Goal: Task Accomplishment & Management: Use online tool/utility

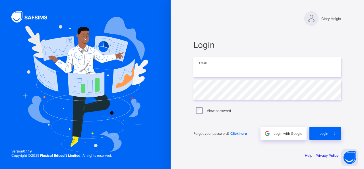
click at [205, 70] on input "email" at bounding box center [268, 67] width 148 height 20
type input "**********"
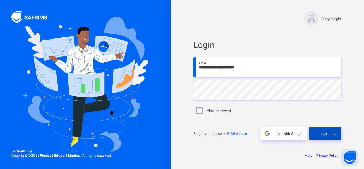
click at [326, 136] on div "Login" at bounding box center [326, 133] width 32 height 13
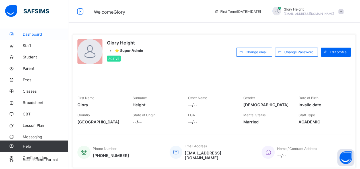
click at [26, 38] on link "Dashboard" at bounding box center [34, 33] width 68 height 11
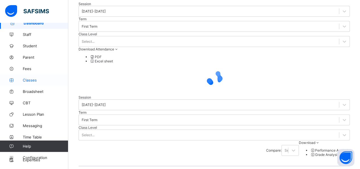
scroll to position [19, 0]
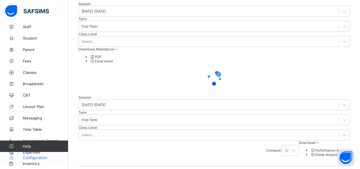
click at [31, 154] on link "Configuration" at bounding box center [34, 157] width 68 height 11
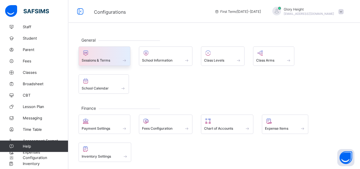
click at [125, 58] on span at bounding box center [125, 60] width 6 height 5
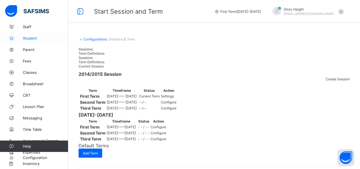
click at [29, 40] on span "Student" at bounding box center [46, 38] width 46 height 5
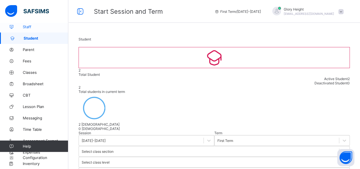
click at [33, 27] on span "Staff" at bounding box center [46, 26] width 46 height 5
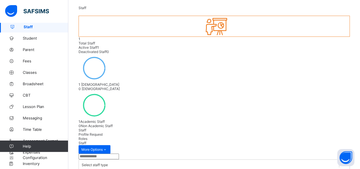
scroll to position [35, 0]
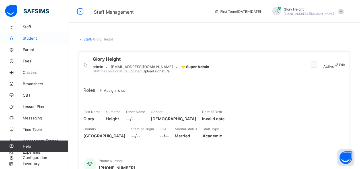
click at [39, 35] on link "Student" at bounding box center [34, 37] width 68 height 11
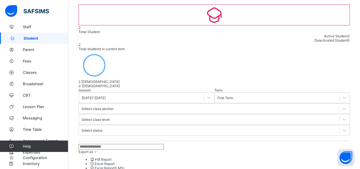
scroll to position [51, 0]
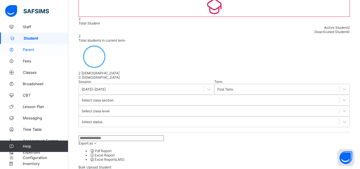
click at [26, 47] on link "Parent" at bounding box center [34, 49] width 68 height 11
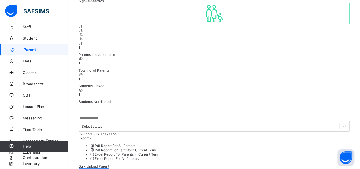
scroll to position [30, 0]
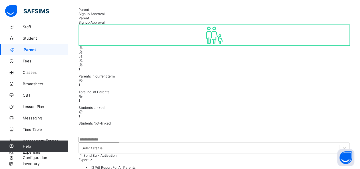
click at [38, 57] on link "Fees" at bounding box center [34, 60] width 68 height 11
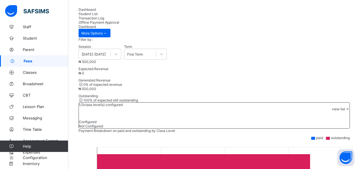
click at [182, 20] on div "Offline Payment Approval" at bounding box center [214, 22] width 271 height 4
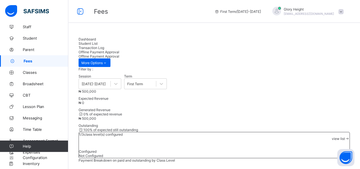
click at [150, 46] on div "Transaction Log" at bounding box center [214, 48] width 271 height 4
click at [98, 42] on span "Student List" at bounding box center [88, 43] width 19 height 4
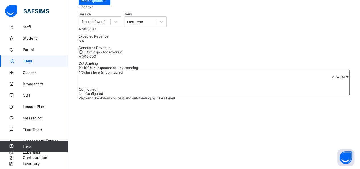
scroll to position [63, 0]
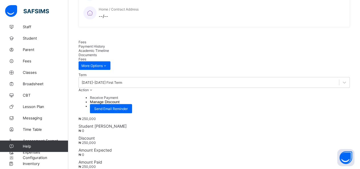
scroll to position [157, 0]
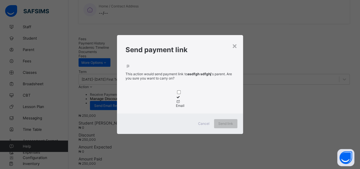
click at [179, 99] on icon at bounding box center [178, 101] width 5 height 4
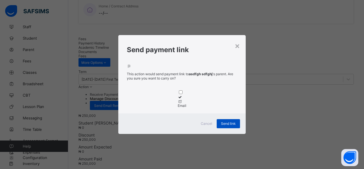
click at [232, 128] on div "Send link" at bounding box center [228, 123] width 23 height 9
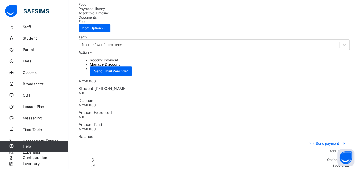
scroll to position [196, 0]
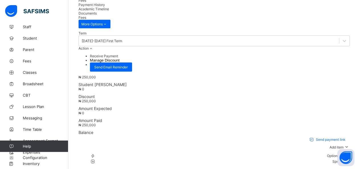
click at [338, 135] on div "Send payment link Add item Optional items Special bill Item Name Amount Discoun…" at bounding box center [214, 164] width 271 height 59
click at [338, 153] on ul "Optional items Special bill" at bounding box center [214, 158] width 271 height 11
click at [339, 153] on div "Optional items" at bounding box center [223, 156] width 251 height 6
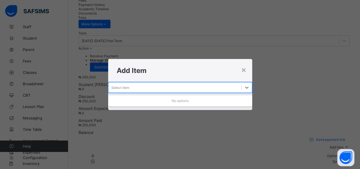
click at [233, 85] on div "Select item" at bounding box center [174, 87] width 133 height 8
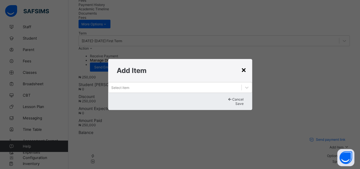
click at [243, 65] on div "×" at bounding box center [243, 70] width 5 height 10
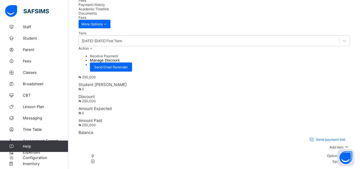
click at [340, 153] on ul "Optional items Special bill" at bounding box center [214, 158] width 271 height 11
click at [334, 159] on div "Special bill" at bounding box center [223, 162] width 251 height 6
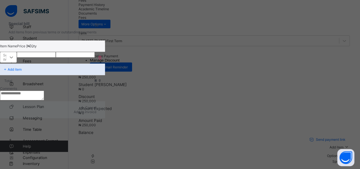
click at [14, 59] on icon at bounding box center [12, 57] width 6 height 6
drag, startPoint x: 218, startPoint y: 96, endPoint x: 200, endPoint y: 120, distance: 29.8
click at [44, 100] on textarea at bounding box center [22, 96] width 44 height 10
click at [105, 78] on div "Total ₦ 0" at bounding box center [52, 80] width 105 height 11
click at [13, 54] on div "Select item" at bounding box center [8, 57] width 10 height 9
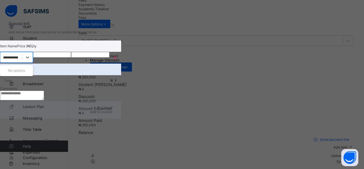
type input "**********"
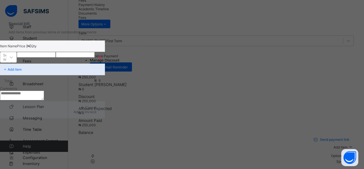
click at [56, 57] on input "number" at bounding box center [36, 55] width 39 height 6
type input "******"
click at [95, 57] on input "*" at bounding box center [75, 55] width 39 height 6
type input "**"
click at [313, 60] on div "× Special bill Add items from previous terms or outstanding payments Item Name …" at bounding box center [182, 84] width 364 height 169
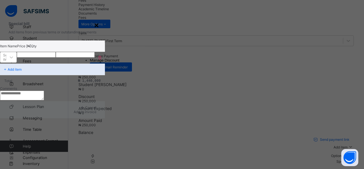
click at [99, 29] on div "×" at bounding box center [96, 25] width 5 height 10
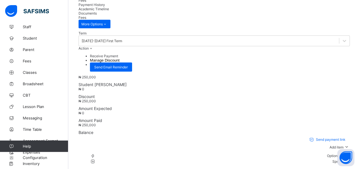
click at [151, 94] on span "Discount" at bounding box center [214, 96] width 271 height 5
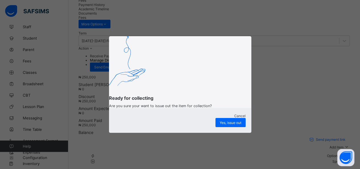
click at [234, 118] on span "Cancel" at bounding box center [239, 116] width 11 height 4
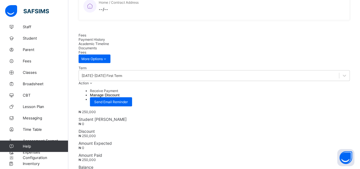
scroll to position [164, 0]
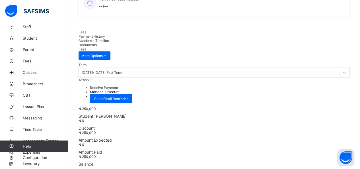
click at [319, 60] on div "Term [DATE]-[DATE] First Term Action Receive Payment Manage Discount Send Email…" at bounding box center [214, 144] width 271 height 169
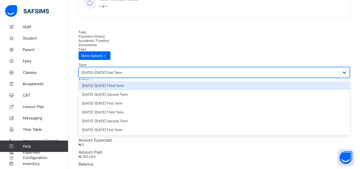
click at [339, 67] on div at bounding box center [344, 72] width 10 height 10
click at [247, 60] on div "Term option [DATE]-[DATE] Third Term focused, 1 of 6. 6 results available. Use …" at bounding box center [214, 144] width 271 height 169
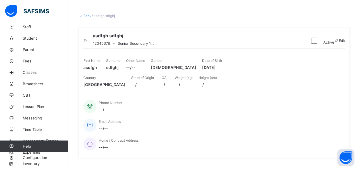
scroll to position [22, 0]
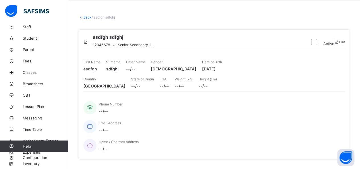
click at [335, 44] on span at bounding box center [336, 42] width 5 height 4
select select "**"
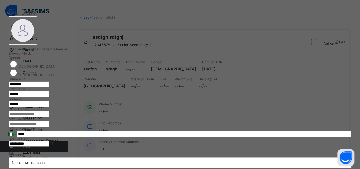
scroll to position [0, 0]
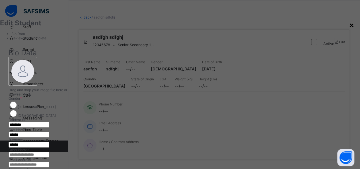
click at [349, 26] on div "×" at bounding box center [351, 25] width 5 height 10
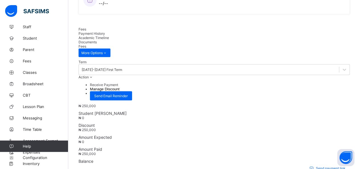
scroll to position [167, 0]
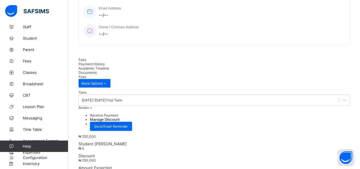
scroll to position [123, 0]
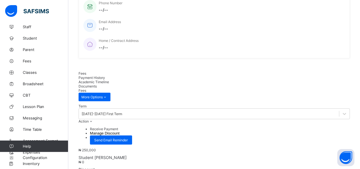
click at [105, 75] on span "Payment History" at bounding box center [92, 77] width 26 height 4
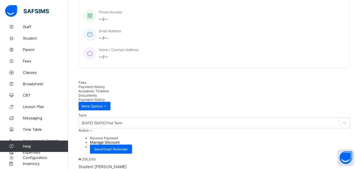
scroll to position [112, 0]
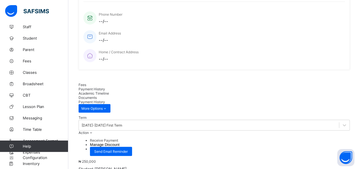
click at [109, 91] on span "Academic Timeline" at bounding box center [94, 93] width 30 height 4
click at [97, 95] on span "Documents" at bounding box center [88, 97] width 18 height 4
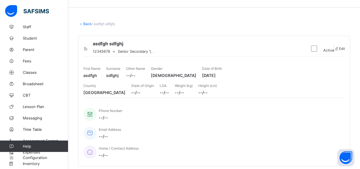
scroll to position [0, 0]
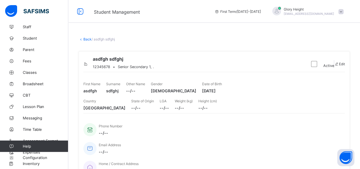
click at [84, 38] on link "Back" at bounding box center [87, 39] width 8 height 4
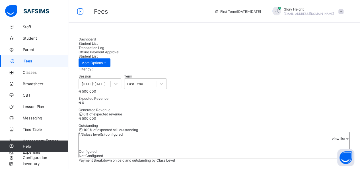
click at [91, 41] on span "Dashboard" at bounding box center [87, 39] width 17 height 4
click at [81, 11] on icon at bounding box center [80, 11] width 10 height 8
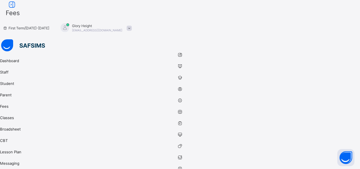
click at [81, 11] on span "Fees" at bounding box center [183, 12] width 354 height 7
click at [17, 8] on icon at bounding box center [12, 5] width 10 height 8
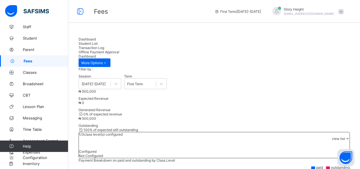
click at [125, 44] on div "Student List" at bounding box center [214, 43] width 271 height 4
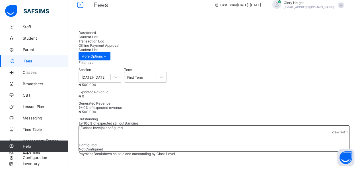
scroll to position [6, 0]
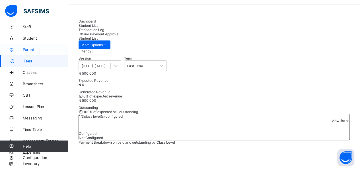
scroll to position [0, 0]
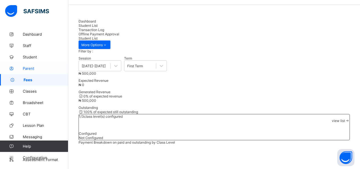
click at [32, 47] on span "Staff" at bounding box center [46, 45] width 46 height 5
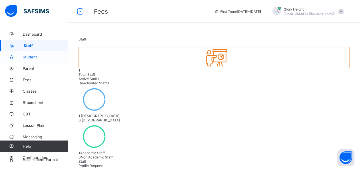
click at [34, 54] on link "Student" at bounding box center [34, 56] width 68 height 11
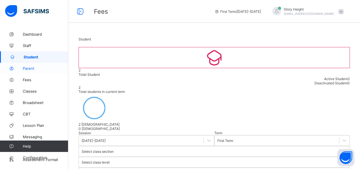
click at [38, 68] on span "Parent" at bounding box center [46, 68] width 46 height 5
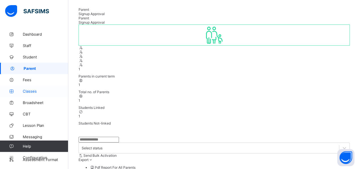
scroll to position [19, 0]
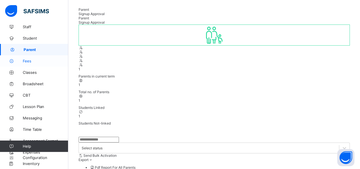
click at [36, 60] on span "Fees" at bounding box center [46, 61] width 46 height 5
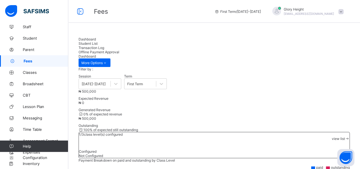
click at [119, 50] on span "Offline Payment Approval" at bounding box center [99, 52] width 41 height 4
click at [104, 46] on span "Transaction Log" at bounding box center [92, 48] width 26 height 4
click at [98, 43] on span "Student List" at bounding box center [88, 43] width 19 height 4
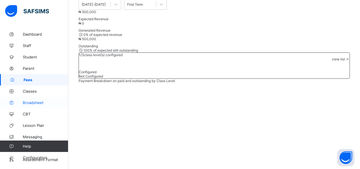
scroll to position [19, 0]
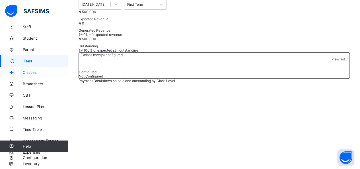
click at [41, 71] on span "Classes" at bounding box center [46, 72] width 46 height 5
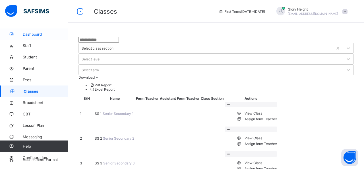
click at [42, 35] on span "Dashboard" at bounding box center [46, 34] width 46 height 5
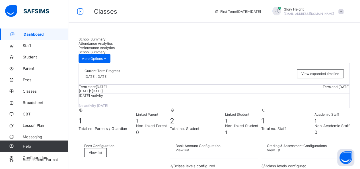
click at [113, 43] on span "Attendance Analytics" at bounding box center [96, 43] width 34 height 4
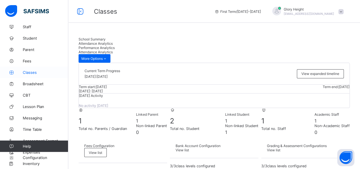
scroll to position [19, 0]
click at [31, 60] on span "Fees" at bounding box center [46, 61] width 46 height 5
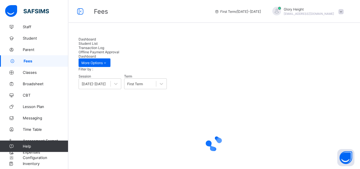
click at [98, 42] on span "Student List" at bounding box center [88, 43] width 19 height 4
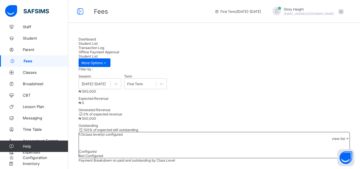
click at [104, 46] on span "Transaction Log" at bounding box center [92, 48] width 26 height 4
click at [119, 50] on span "Offline Payment Approval" at bounding box center [99, 52] width 41 height 4
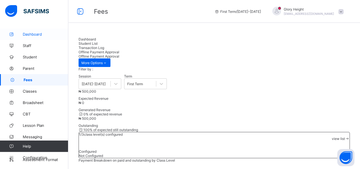
click at [26, 33] on span "Dashboard" at bounding box center [46, 34] width 46 height 5
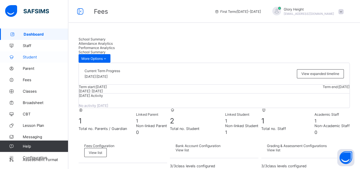
click at [27, 54] on link "Student" at bounding box center [34, 56] width 68 height 11
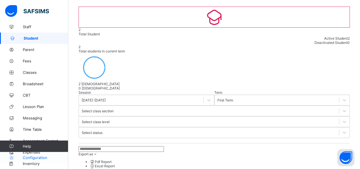
scroll to position [40, 0]
click at [35, 155] on span "Configuration" at bounding box center [45, 157] width 45 height 5
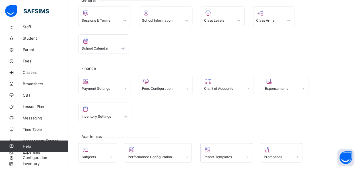
click at [36, 151] on link "Help" at bounding box center [34, 145] width 68 height 11
click at [10, 151] on link "Help" at bounding box center [34, 145] width 68 height 11
click at [31, 59] on span "Fees" at bounding box center [46, 61] width 46 height 5
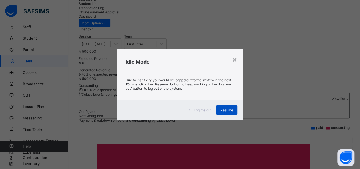
click at [227, 110] on span "Resume" at bounding box center [226, 110] width 13 height 4
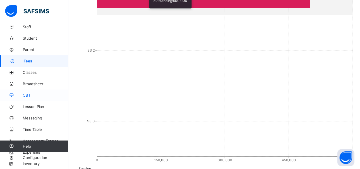
scroll to position [232, 0]
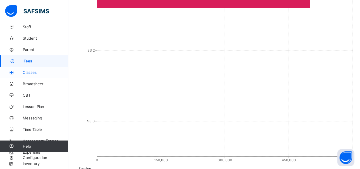
click at [26, 74] on span "Classes" at bounding box center [46, 72] width 46 height 5
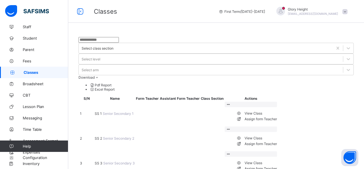
click at [200, 126] on td at bounding box center [180, 138] width 40 height 24
click at [40, 57] on link "Fees" at bounding box center [34, 60] width 68 height 11
